Goal: Find specific page/section: Locate a particular part of the current website

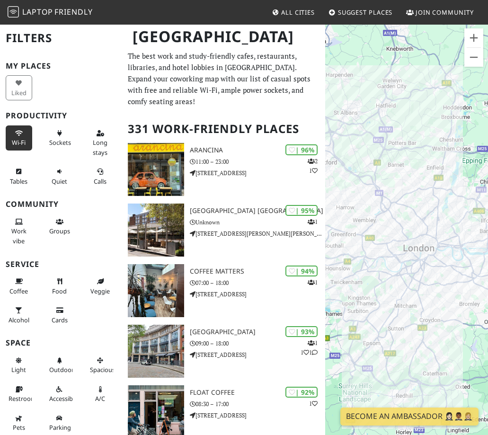
click at [9, 141] on button "Wi-Fi" at bounding box center [19, 137] width 27 height 25
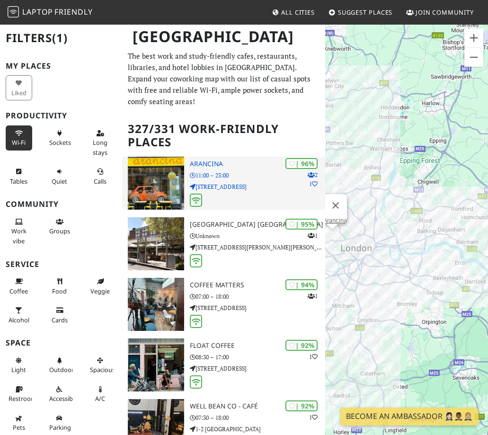
click at [200, 164] on h3 "Arancina" at bounding box center [257, 164] width 135 height 8
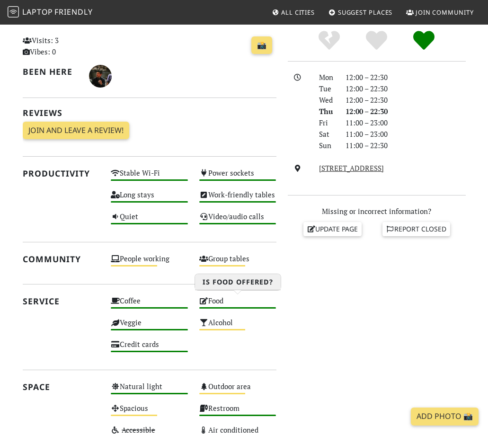
scroll to position [95, 0]
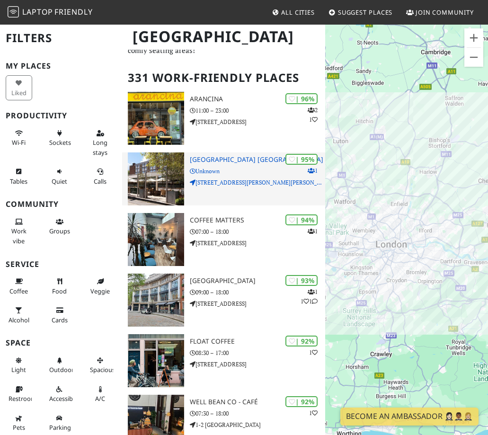
scroll to position [47, 0]
